Goal: Task Accomplishment & Management: Manage account settings

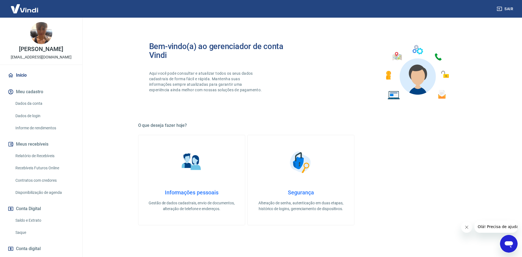
click at [18, 173] on link "Recebíveis Futuros Online" at bounding box center [44, 167] width 62 height 11
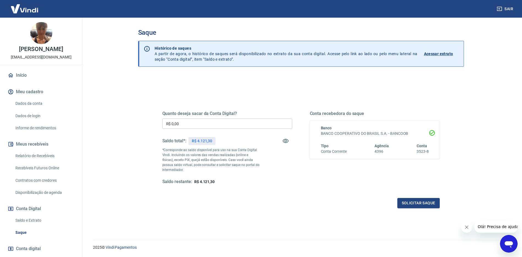
click at [209, 121] on input "R$ 0,00" at bounding box center [227, 123] width 130 height 10
type input "R$ 4.100,00"
click at [417, 205] on button "Solicitar saque" at bounding box center [419, 203] width 42 height 10
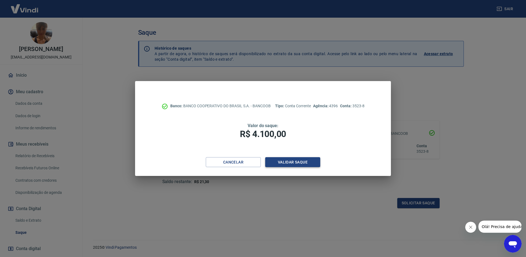
click at [311, 163] on button "Validar saque" at bounding box center [292, 162] width 55 height 10
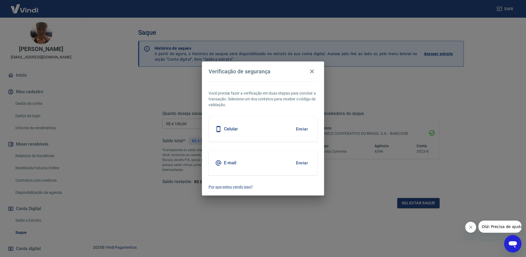
click at [306, 165] on button "Enviar" at bounding box center [302, 163] width 18 height 12
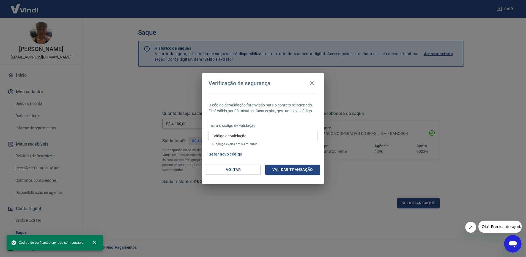
click at [278, 132] on input "Código de validação" at bounding box center [263, 136] width 109 height 10
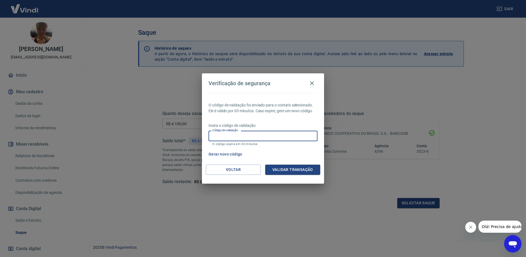
click at [288, 139] on input "Código de validação" at bounding box center [263, 136] width 109 height 10
type input "770714"
click at [295, 167] on button "Validar transação" at bounding box center [292, 169] width 55 height 10
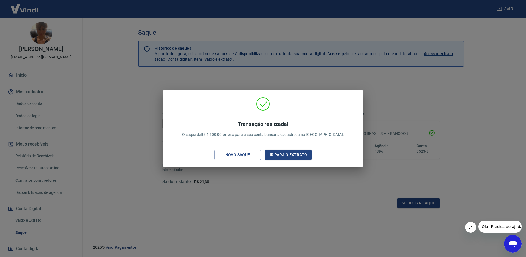
click at [293, 227] on div "Transação realizada! O saque de R$ 4.100,00 foi feito para a sua conta bancária…" at bounding box center [263, 128] width 526 height 257
